Goal: Check status: Check status

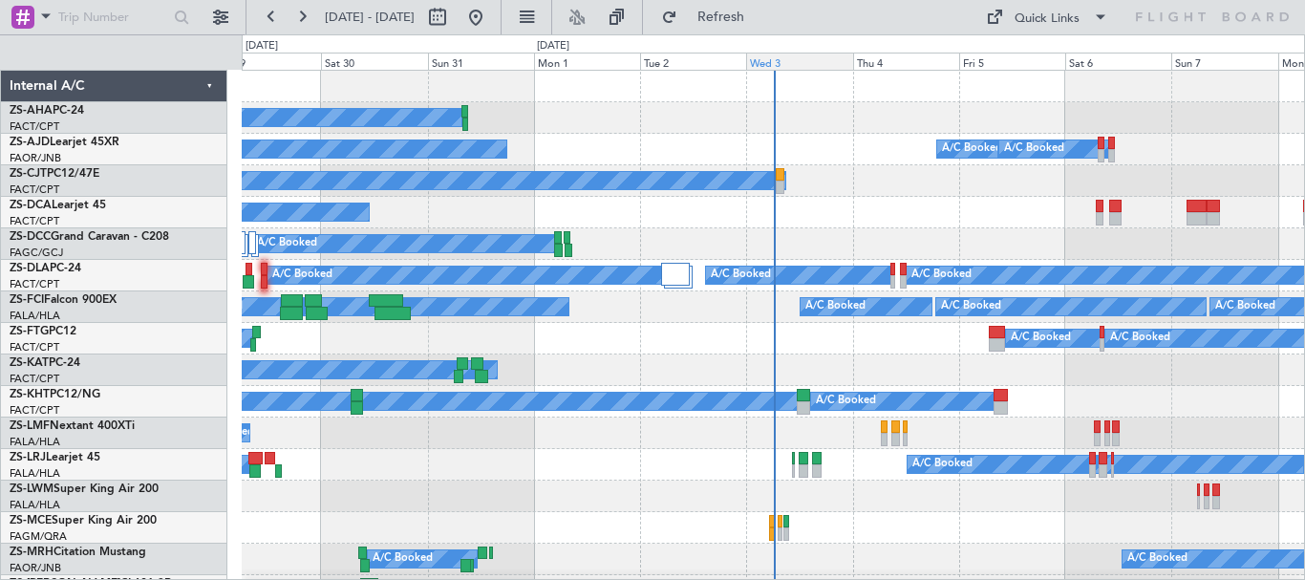
click at [794, 64] on div "Wed 3" at bounding box center [799, 61] width 106 height 17
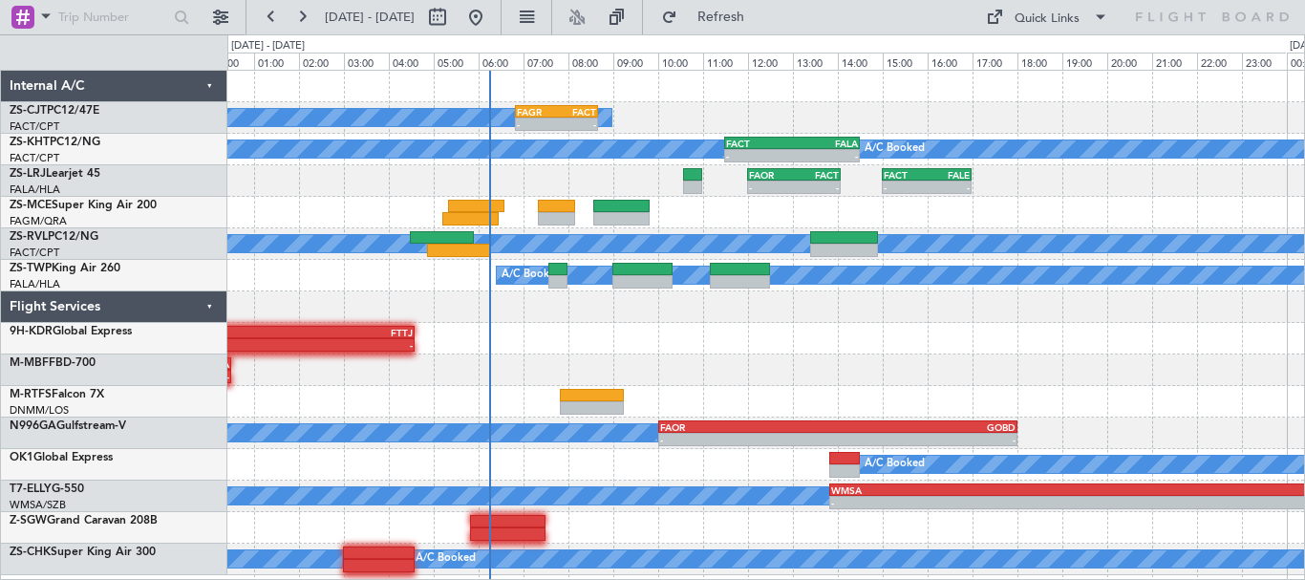
click at [1017, 323] on div "A/C Booked - - FAGR 06:50 Z FACT 08:40 Z A/C Unavailable A/C Booked - - FACT 11…" at bounding box center [765, 323] width 1077 height 505
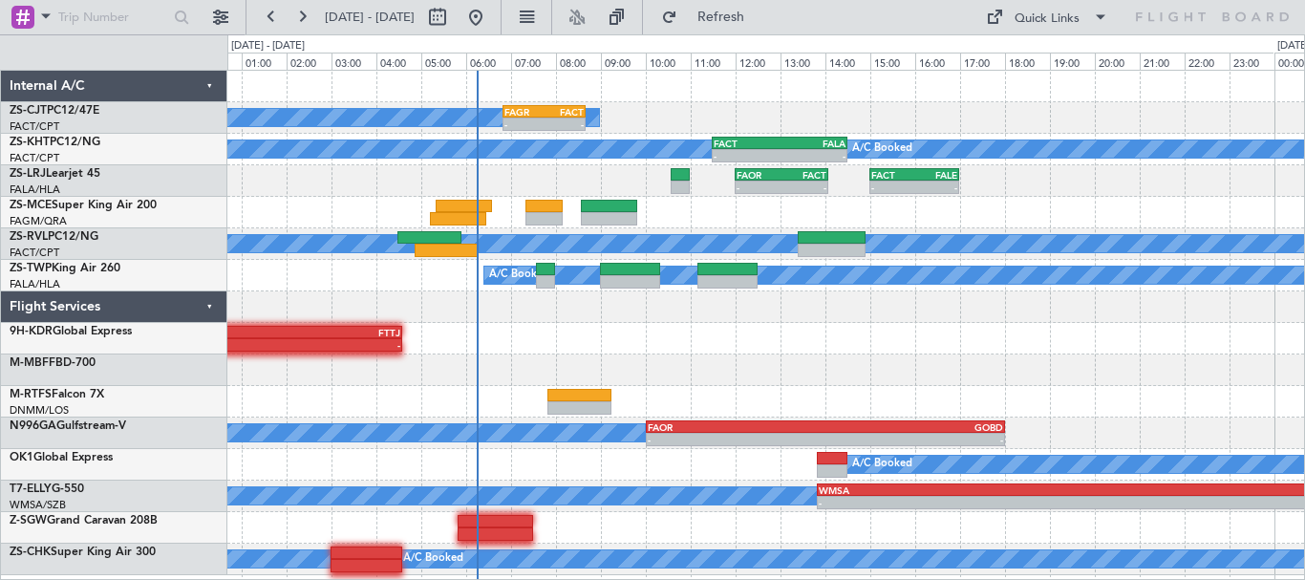
click at [1091, 335] on div "- - FALA 23:15 Z FTTJ 04:35 Z" at bounding box center [765, 339] width 1077 height 32
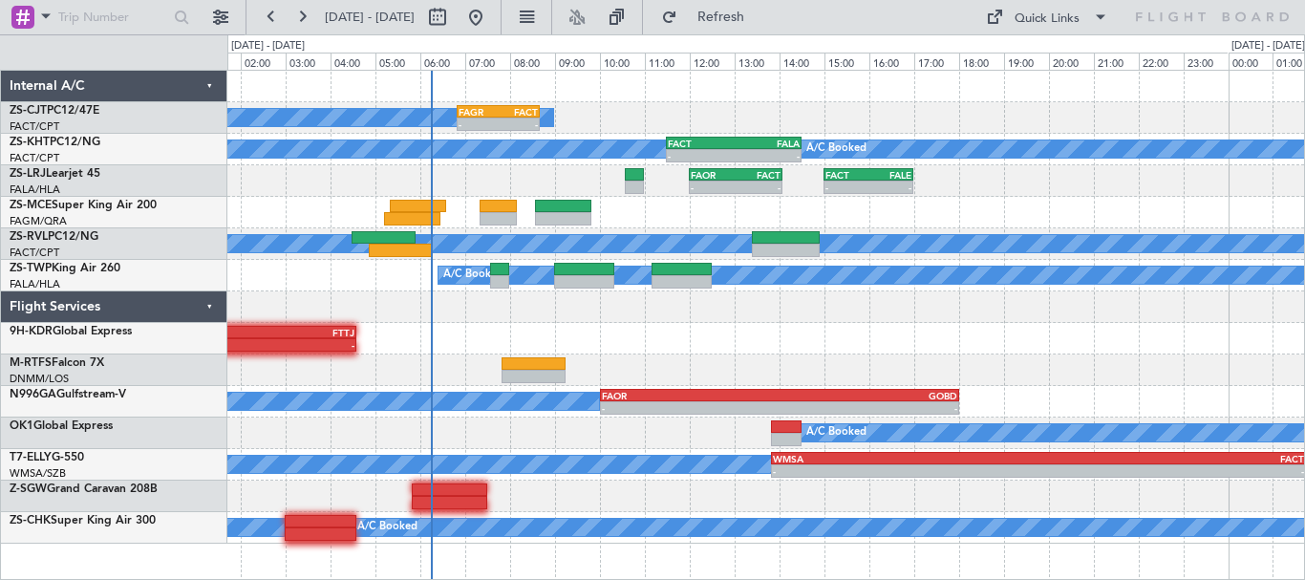
click at [1126, 334] on div "- - FALA 23:15 Z FTTJ 04:35 Z" at bounding box center [765, 339] width 1077 height 32
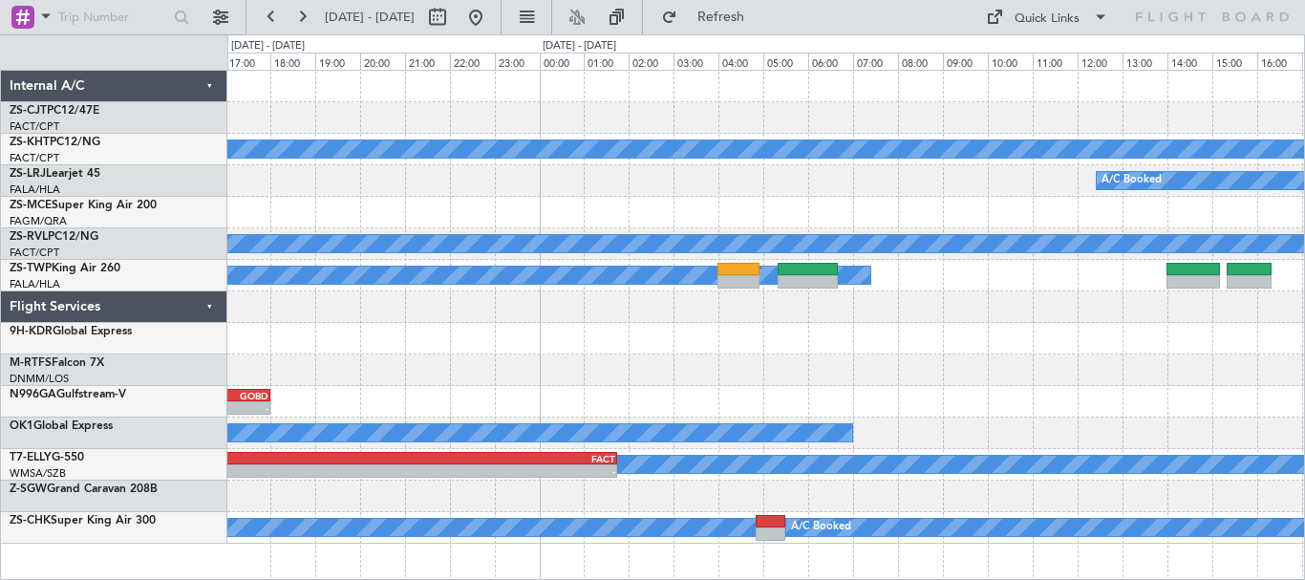
click at [328, 359] on div "A/C Unavailable A/C Booked FACT 11:30 Z FALA 14:30 Z - - A/C Booked FAOR 12:00 …" at bounding box center [765, 307] width 1077 height 473
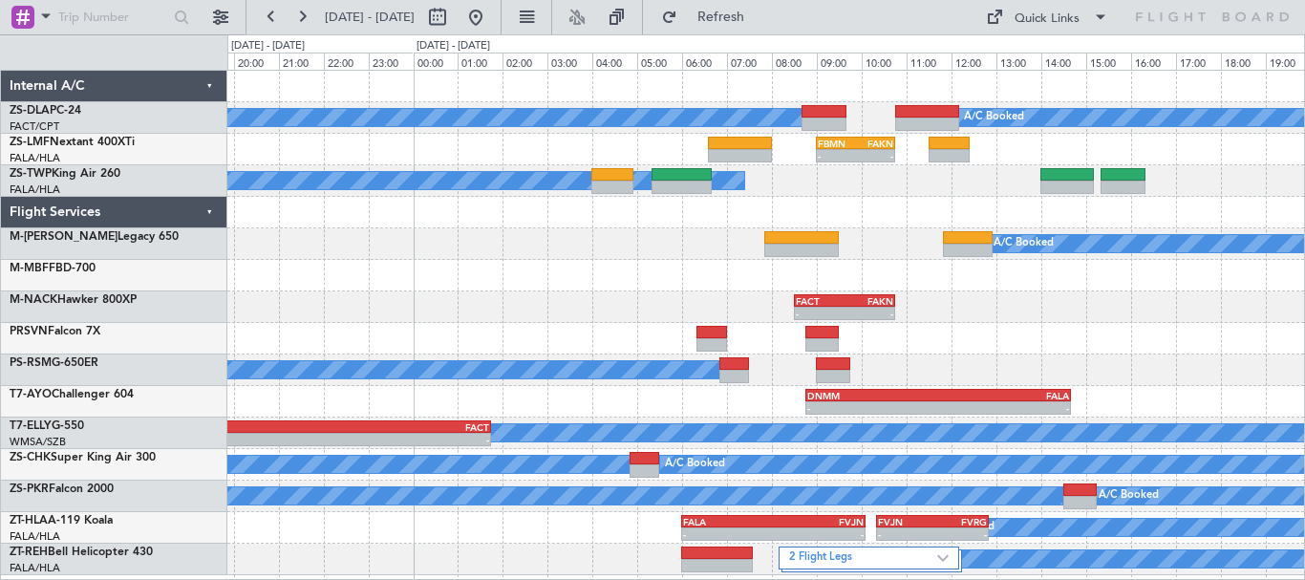
click at [1015, 357] on div "A/C Booked A/C Booked - - FBMN 09:00 Z FAKN 10:45 Z A/C Booked A/C Booked A/C B…" at bounding box center [765, 323] width 1077 height 505
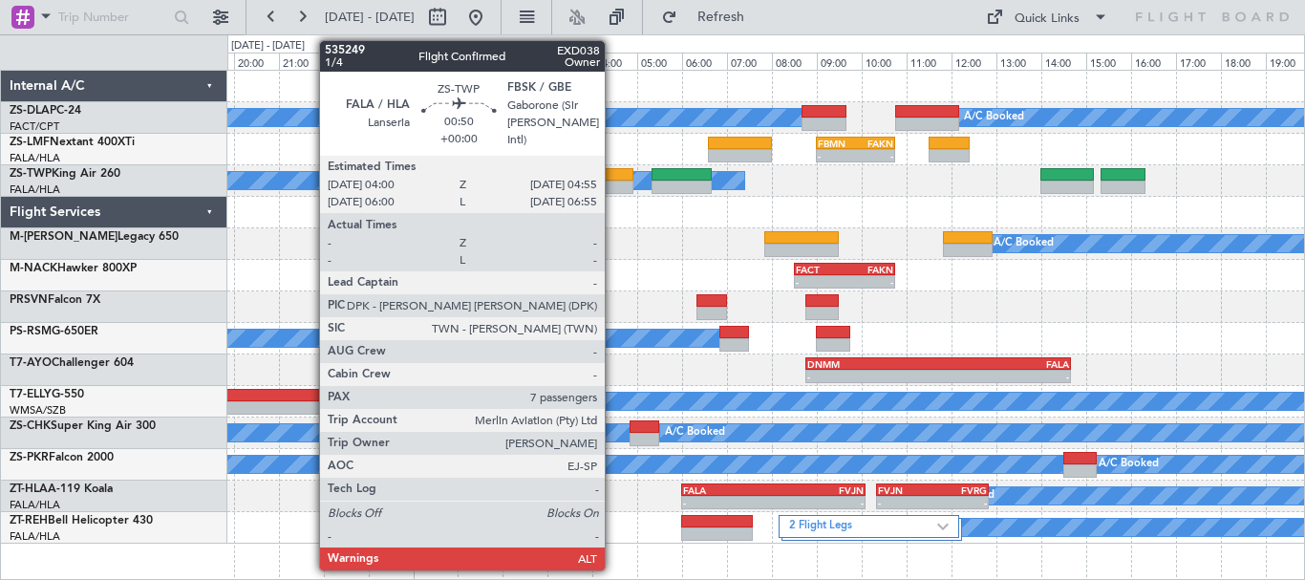
click at [613, 180] on div at bounding box center [613, 174] width 42 height 13
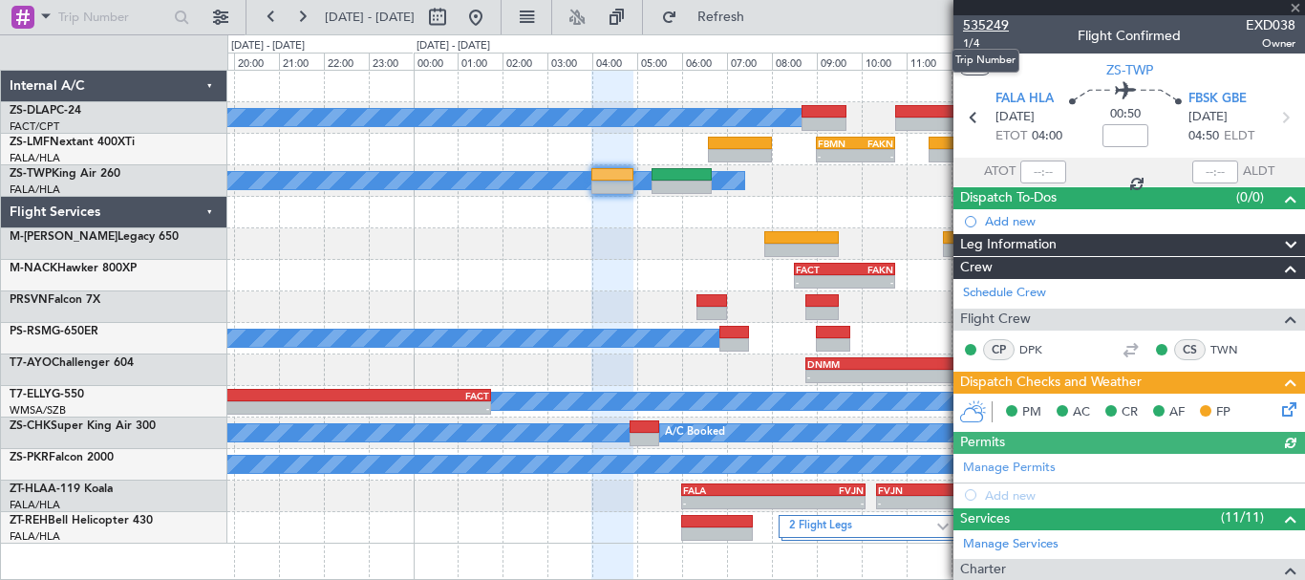
click at [1001, 26] on span "535249" at bounding box center [986, 25] width 46 height 20
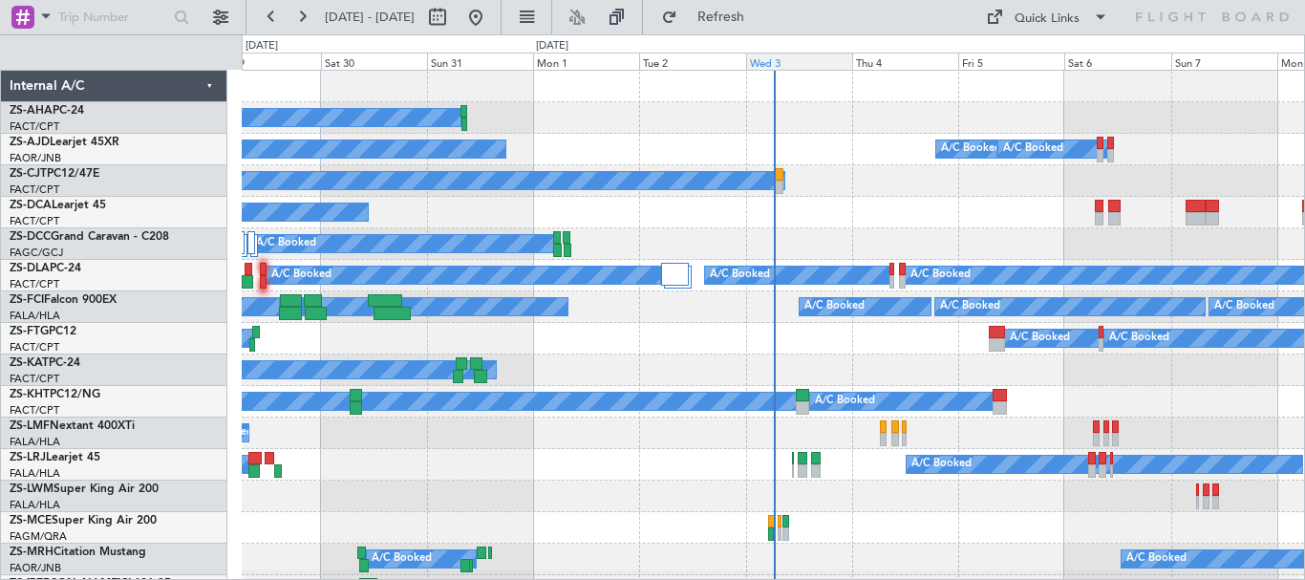
click at [782, 67] on div "Wed 3" at bounding box center [799, 61] width 106 height 17
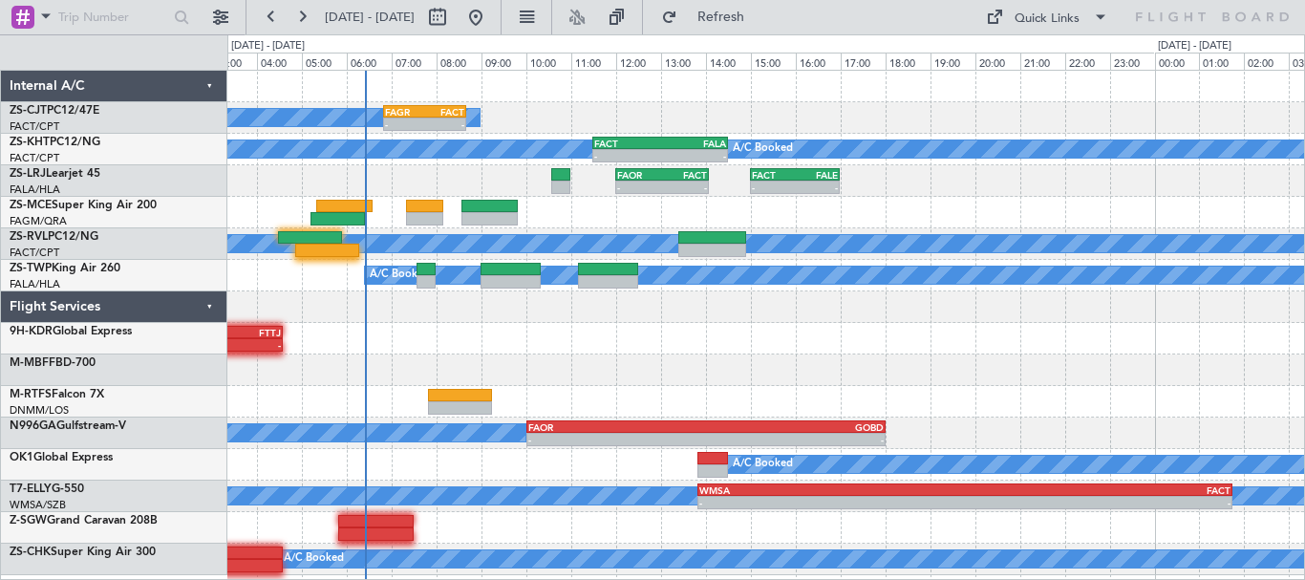
click at [904, 352] on div "- - FALA 23:15 Z FTTJ 04:35 Z" at bounding box center [765, 339] width 1077 height 32
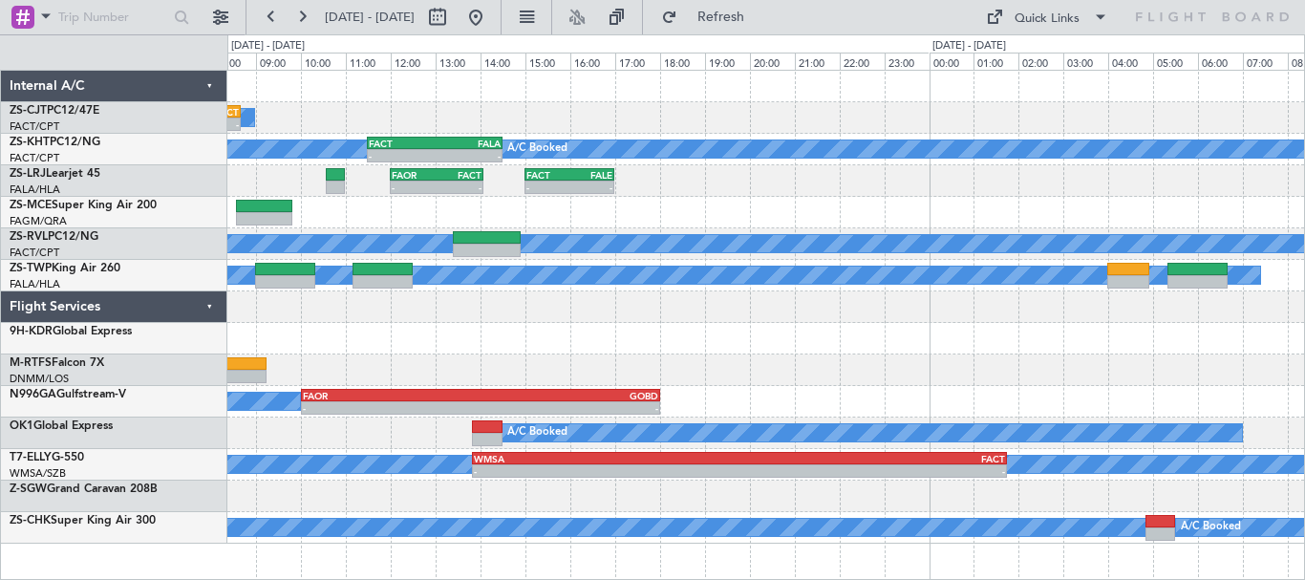
click at [683, 332] on div "A/C Booked - - FAGR 06:50 Z FACT 08:40 Z A/C Unavailable A/C Booked - - FACT 11…" at bounding box center [765, 307] width 1077 height 473
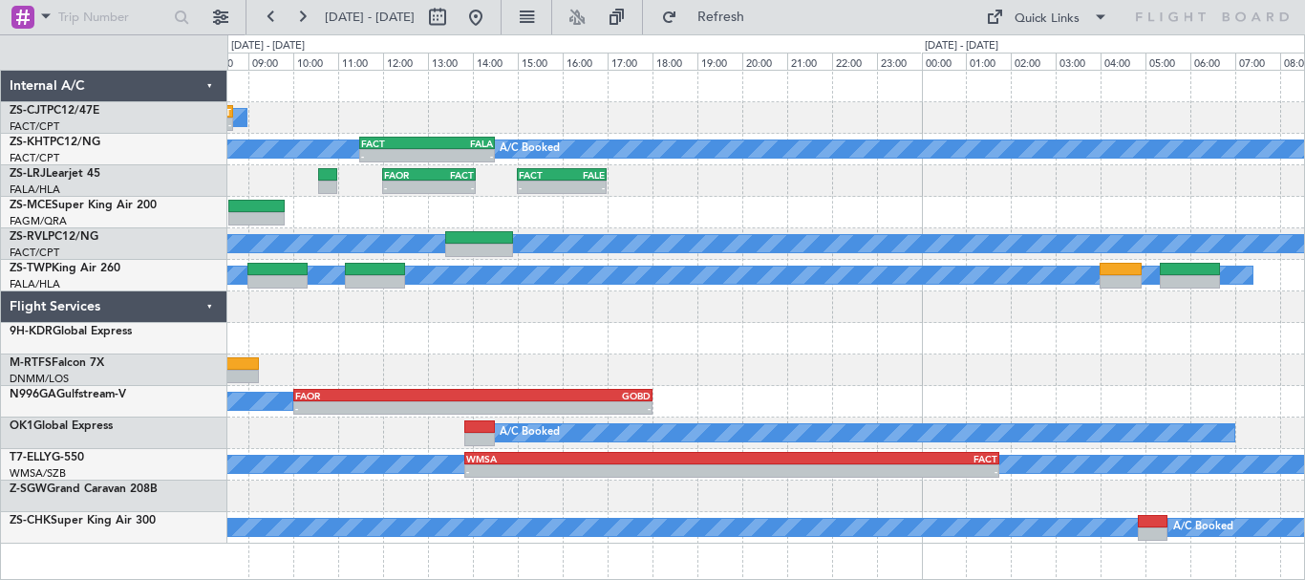
click at [619, 368] on div "A/C Booked - - FAGR 06:50 Z FACT 08:40 Z A/C Unavailable A/C Booked - - FACT 11…" at bounding box center [765, 307] width 1077 height 473
